Goal: Find specific page/section: Find specific page/section

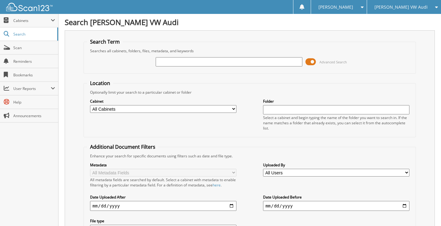
click at [175, 62] on input "text" at bounding box center [229, 61] width 147 height 9
type input "126028081"
click at [233, 108] on select "All Cabinets VW AUDI PARTS INVOICES VW AUDI SERVICE ROs Needs Filing" at bounding box center [163, 109] width 147 height 8
click at [90, 105] on select "All Cabinets VW AUDI PARTS INVOICES VW AUDI SERVICE ROs Needs Filing" at bounding box center [163, 109] width 147 height 8
select select "20767"
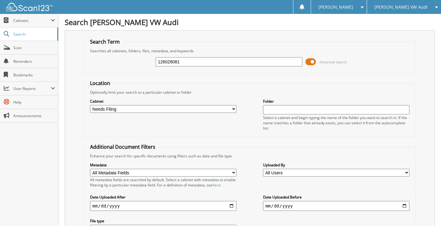
click at [90, 105] on select "All Cabinets VW AUDI PARTS INVOICES VW AUDI SERVICE ROs Needs Filing" at bounding box center [163, 109] width 147 height 8
click at [19, 18] on span "Cabinets" at bounding box center [31, 20] width 37 height 5
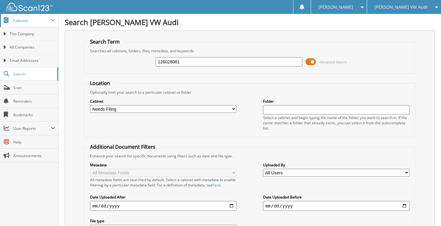
click at [23, 21] on span "Cabinets" at bounding box center [31, 20] width 37 height 5
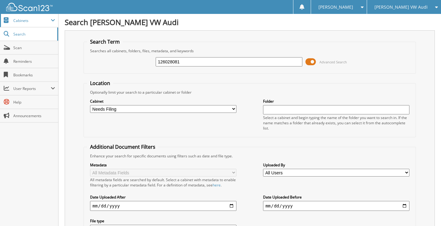
click at [53, 20] on span at bounding box center [53, 20] width 4 height 5
